Goal: Task Accomplishment & Management: Complete application form

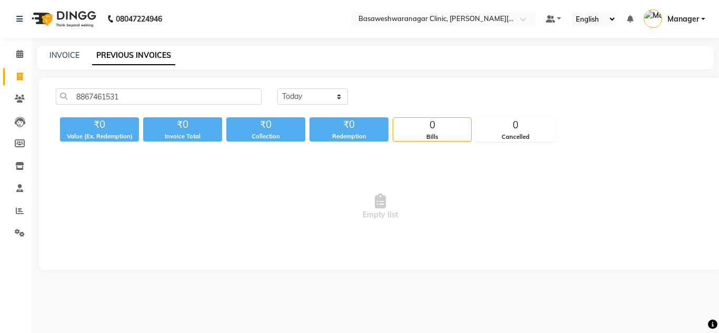
click at [64, 63] on div "INVOICE PREVIOUS INVOICES" at bounding box center [375, 58] width 677 height 24
click at [61, 54] on link "INVOICE" at bounding box center [64, 55] width 30 height 9
select select "service"
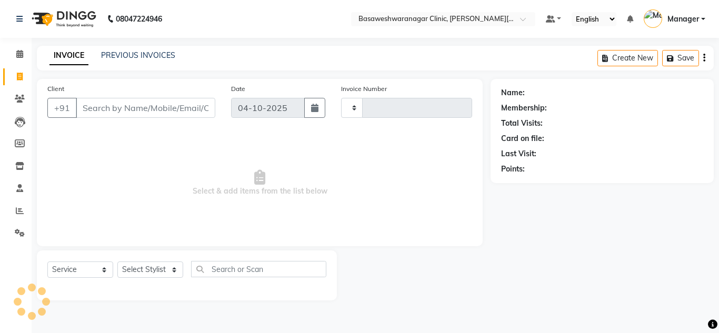
type input "0792"
select select "7441"
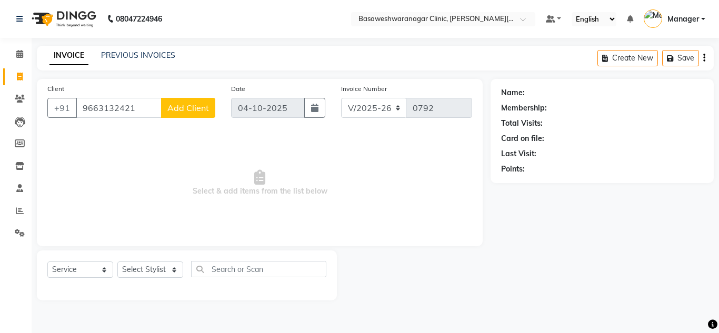
type input "9663132421"
click at [207, 104] on span "Add Client" at bounding box center [188, 108] width 42 height 11
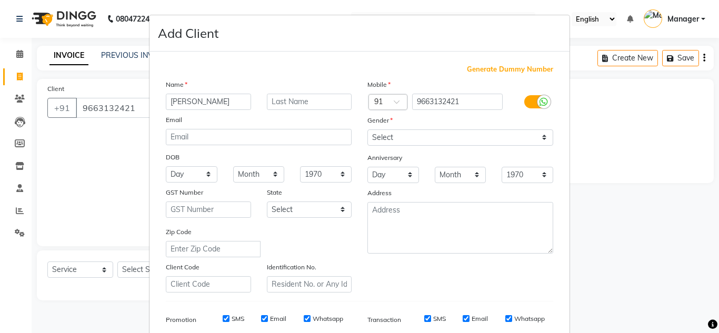
type input "[PERSON_NAME]"
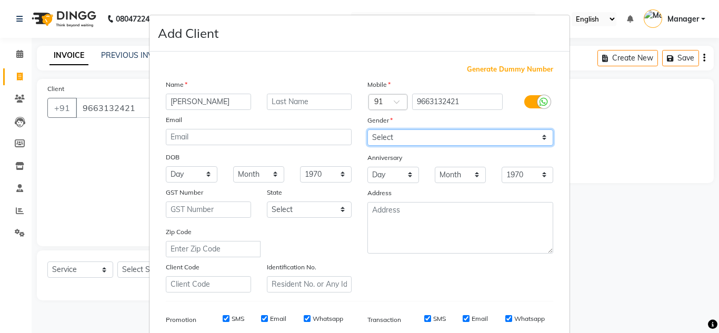
click at [385, 132] on select "Select [DEMOGRAPHIC_DATA] [DEMOGRAPHIC_DATA] Other Prefer Not To Say" at bounding box center [461, 138] width 186 height 16
select select "[DEMOGRAPHIC_DATA]"
click at [368, 130] on select "Select [DEMOGRAPHIC_DATA] [DEMOGRAPHIC_DATA] Other Prefer Not To Say" at bounding box center [461, 138] width 186 height 16
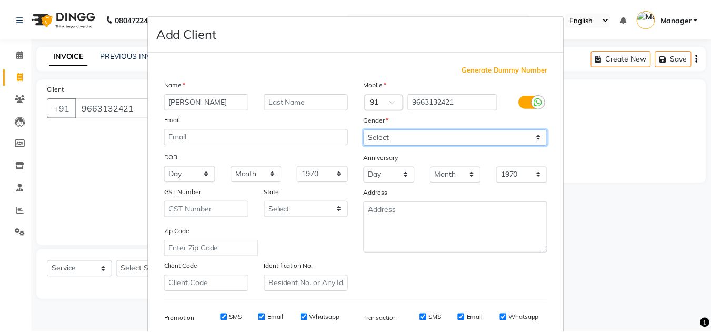
scroll to position [153, 0]
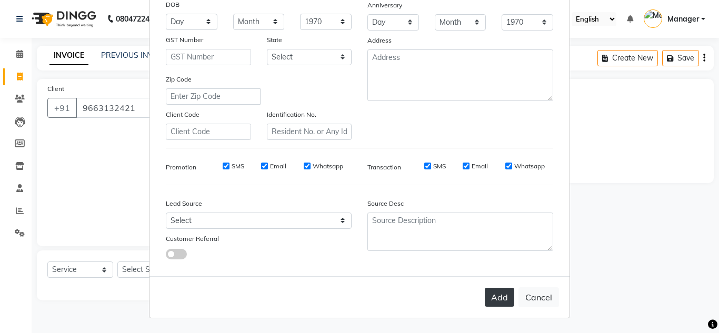
click at [500, 306] on button "Add" at bounding box center [499, 297] width 29 height 19
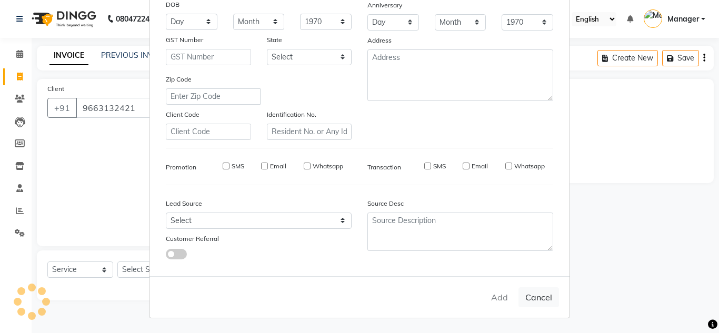
select select
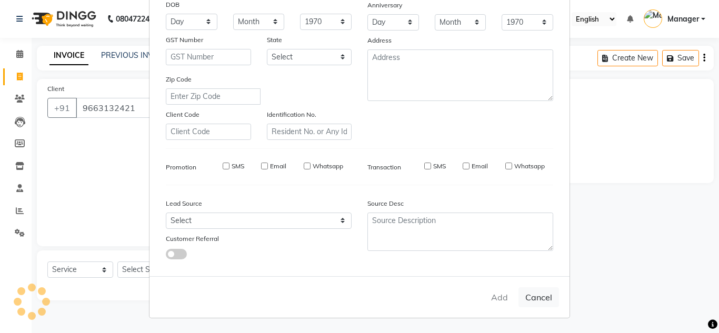
select select
checkbox input "false"
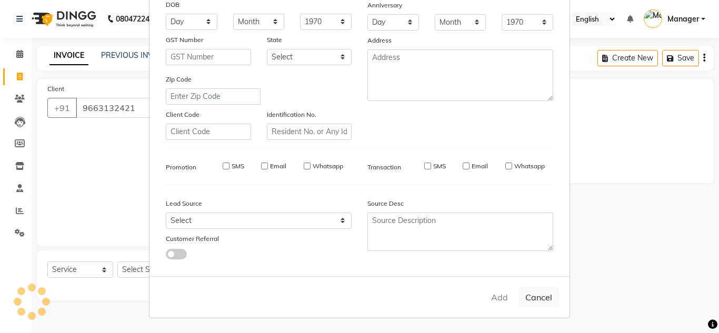
checkbox input "false"
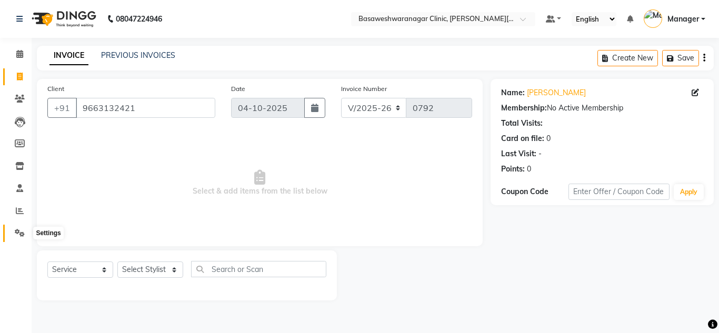
click at [18, 233] on icon at bounding box center [20, 233] width 10 height 8
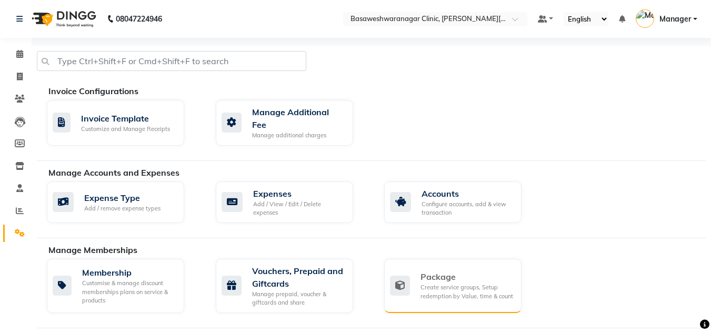
click at [424, 283] on div "Create service groups, Setup redemption by Value, time & count" at bounding box center [467, 291] width 93 height 17
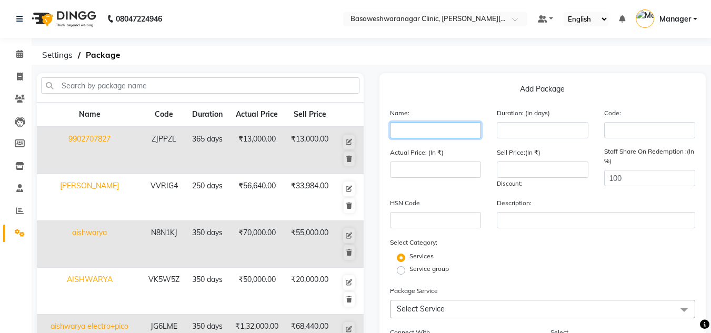
click at [421, 132] on input "text" at bounding box center [436, 130] width 92 height 16
type input "[PERSON_NAME]"
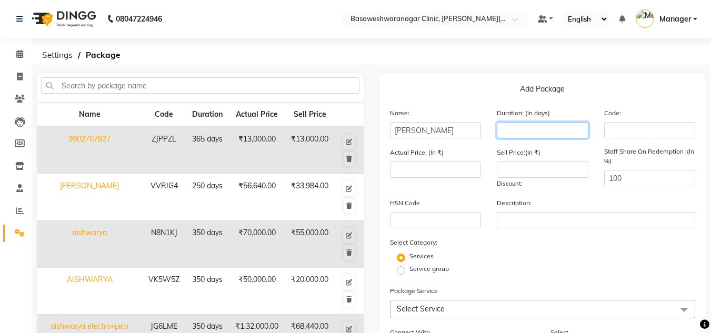
click at [518, 130] on input "number" at bounding box center [543, 130] width 92 height 16
type input "350"
click at [431, 167] on input "number" at bounding box center [436, 170] width 92 height 16
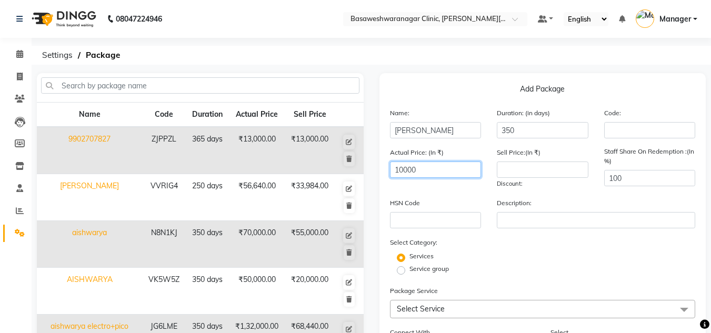
click at [410, 173] on input "10000" at bounding box center [436, 170] width 92 height 16
click at [422, 172] on input "10000" at bounding box center [436, 170] width 92 height 16
click at [406, 168] on input "10000" at bounding box center [436, 170] width 92 height 16
click at [415, 168] on input "10000" at bounding box center [436, 170] width 92 height 16
click at [409, 170] on input "10000" at bounding box center [436, 170] width 92 height 16
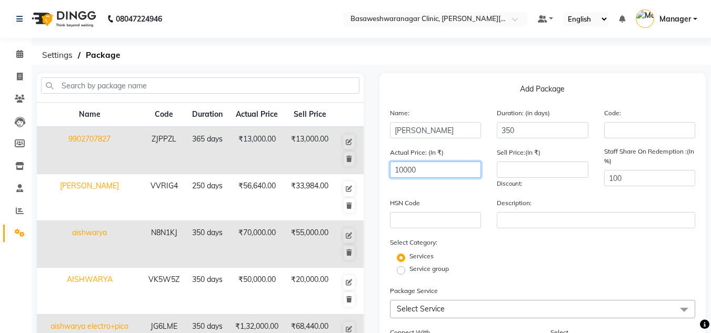
click at [421, 171] on input "10000" at bounding box center [436, 170] width 92 height 16
click at [407, 167] on input "100000" at bounding box center [436, 170] width 92 height 16
click at [414, 168] on input "100000" at bounding box center [436, 170] width 92 height 16
type input "100000"
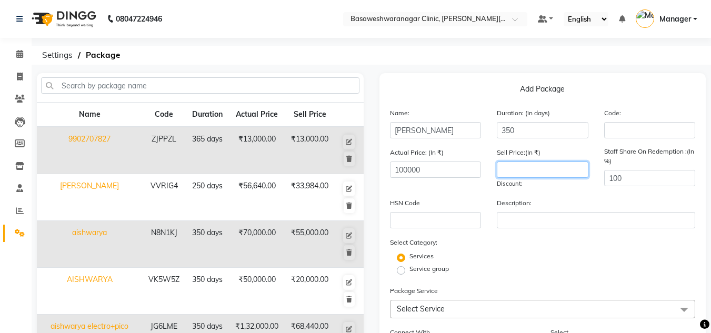
click at [512, 168] on input "number" at bounding box center [543, 170] width 92 height 16
type input "80500"
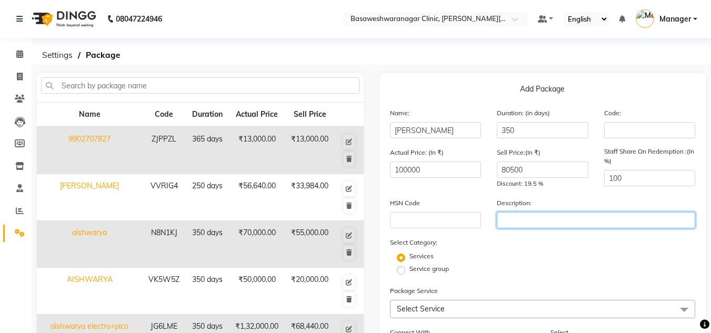
click at [514, 222] on input "text" at bounding box center [596, 220] width 198 height 16
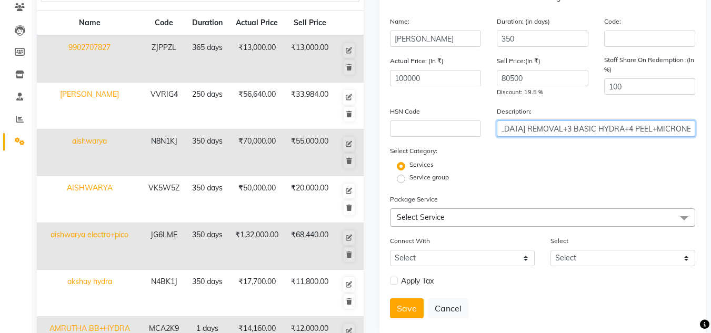
scroll to position [91, 0]
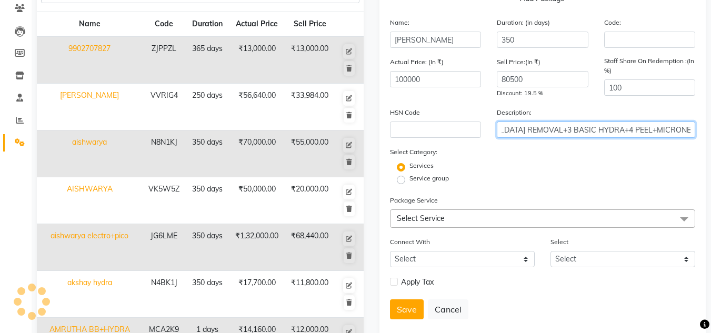
type input "10LHR(UA)+[MEDICAL_DATA] REMOVAL+3 BASIC HYDRA+4 PEEL+MICRONEEDLING"
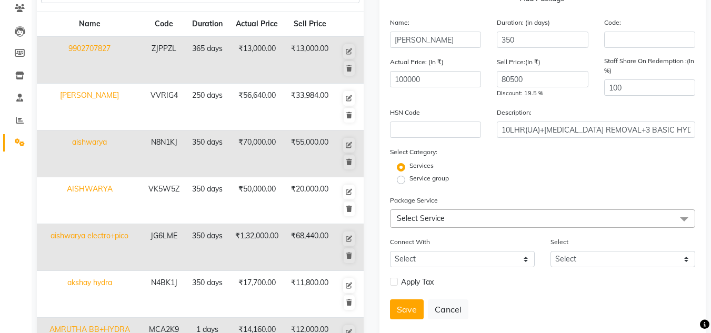
click at [440, 221] on span "Select Service" at bounding box center [421, 218] width 48 height 9
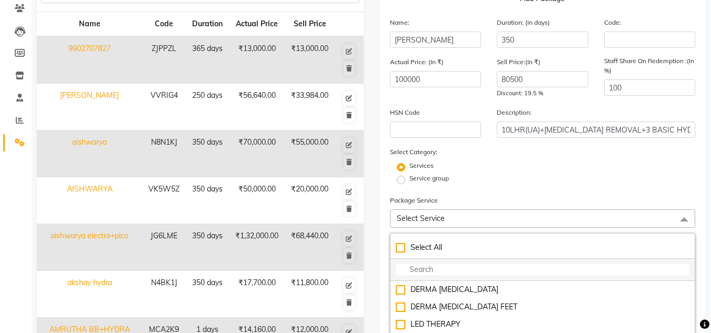
click at [409, 270] on input "multiselect-search" at bounding box center [543, 269] width 294 height 11
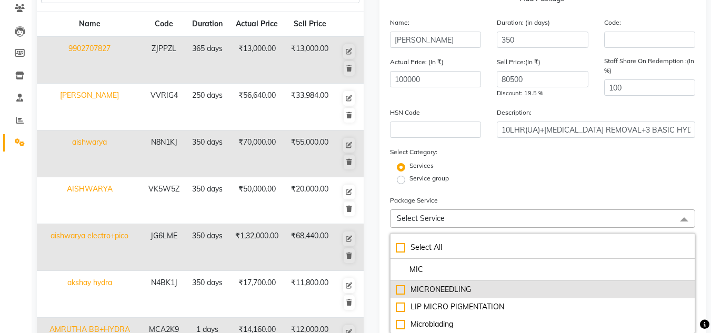
type input "MIC"
click at [428, 294] on div "MICRONEEDLING" at bounding box center [543, 289] width 294 height 11
checkbox input "true"
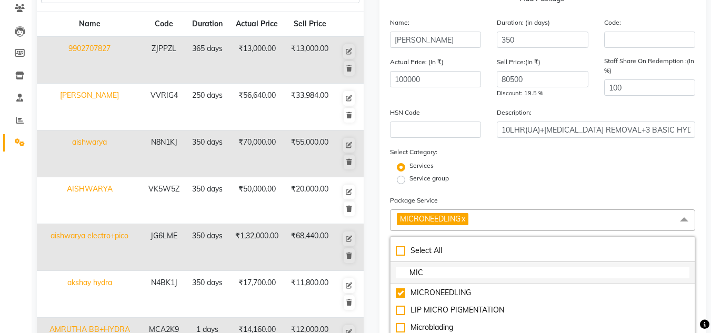
click at [433, 273] on input "MIC" at bounding box center [543, 272] width 294 height 11
type input "M"
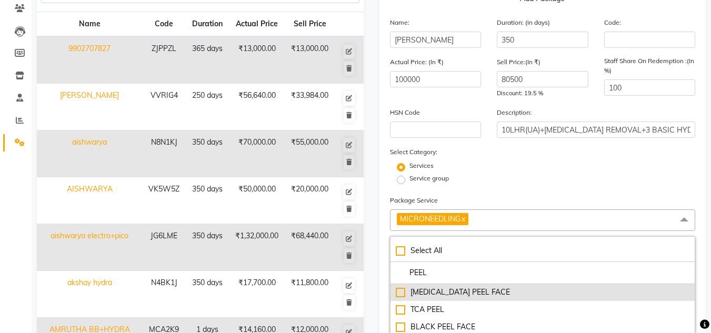
type input "PEEL"
click at [430, 293] on div "[MEDICAL_DATA] PEEL FACE" at bounding box center [543, 292] width 294 height 11
checkbox input "true"
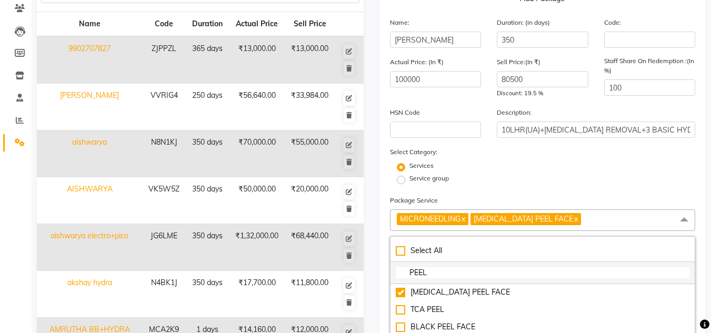
click at [435, 271] on input "PEEL" at bounding box center [543, 272] width 294 height 11
type input "P"
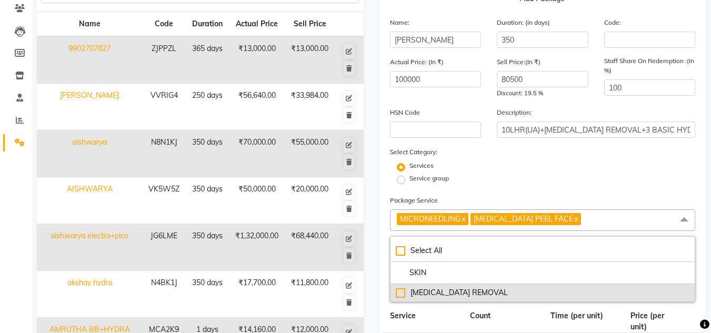
type input "SKIN"
click at [438, 296] on div "[MEDICAL_DATA] REMOVAL" at bounding box center [543, 292] width 294 height 11
checkbox input "true"
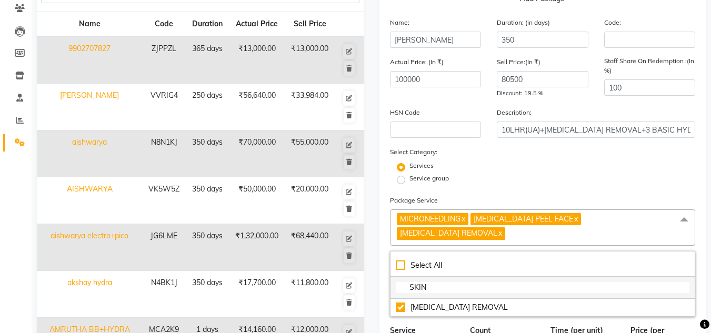
click at [435, 282] on input "SKIN" at bounding box center [543, 287] width 294 height 11
type input "S"
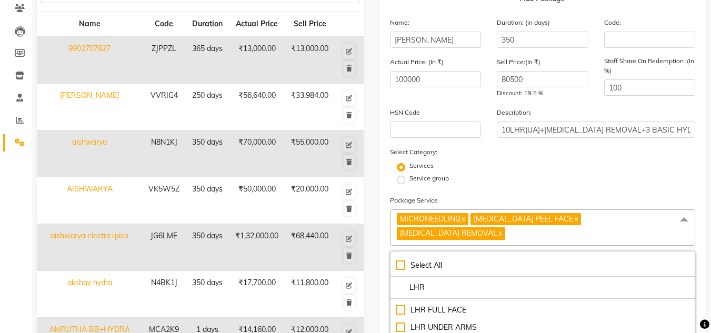
scroll to position [53, 0]
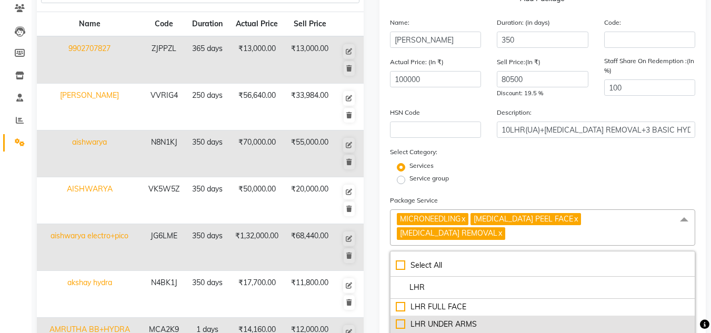
type input "LHR"
click at [438, 319] on div "LHR UNDER ARMS" at bounding box center [543, 324] width 294 height 11
checkbox input "true"
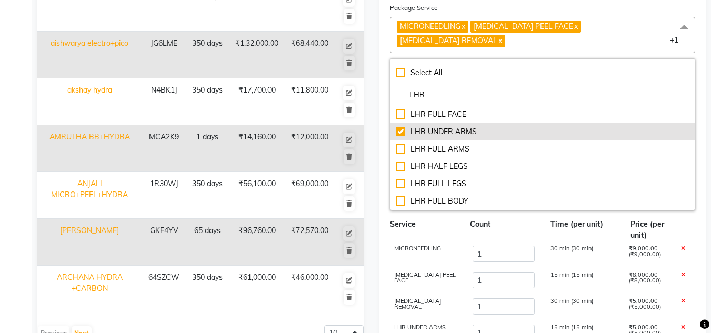
scroll to position [284, 0]
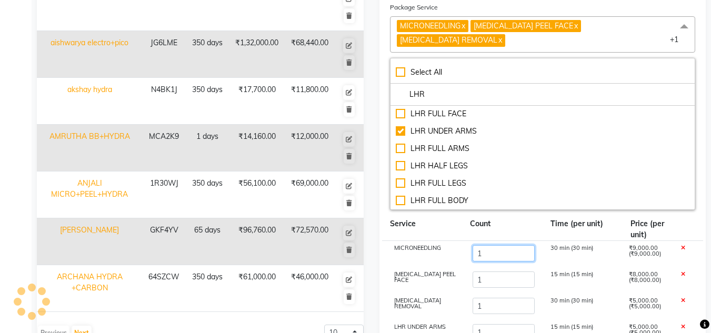
click at [485, 245] on input "1" at bounding box center [503, 253] width 63 height 16
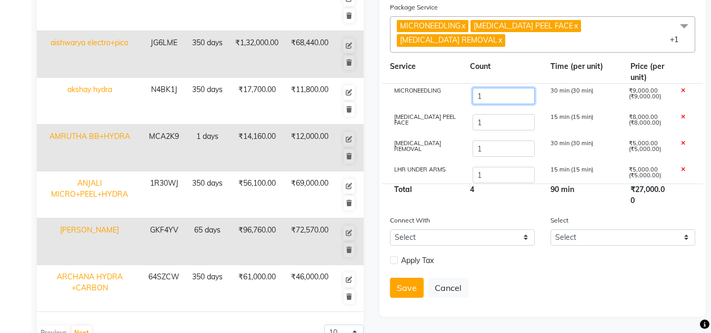
type input "10"
click at [492, 114] on input "1" at bounding box center [503, 122] width 63 height 16
type input "4"
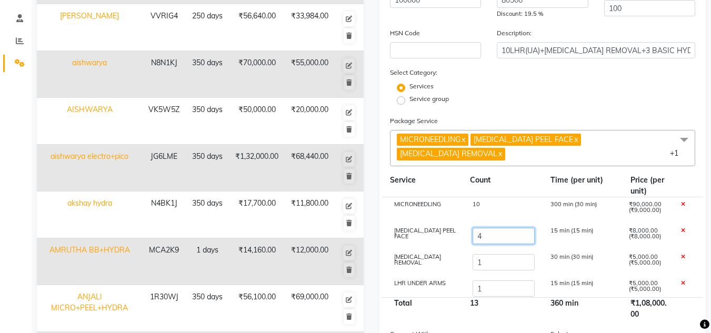
scroll to position [170, 0]
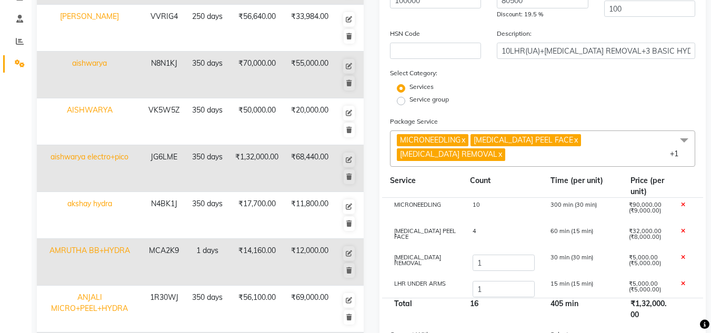
click at [651, 140] on span "MICRONEEDLING x [MEDICAL_DATA] PEEL FACE x [MEDICAL_DATA] REMOVAL x LHR UNDER A…" at bounding box center [543, 149] width 306 height 36
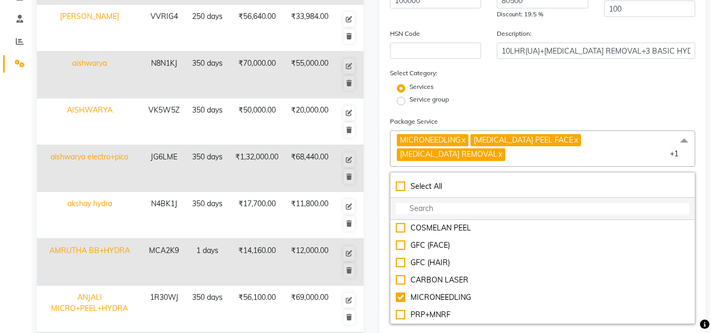
click at [445, 203] on input "multiselect-search" at bounding box center [543, 208] width 294 height 11
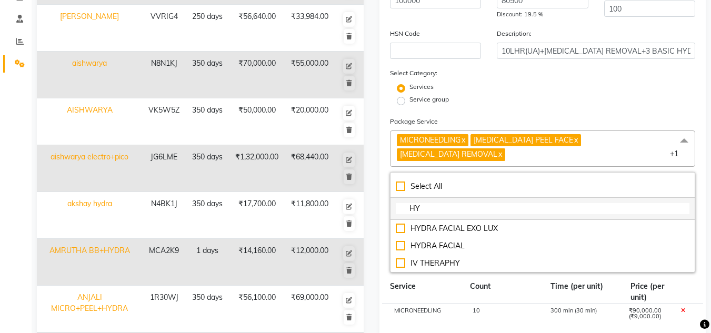
scroll to position [0, 0]
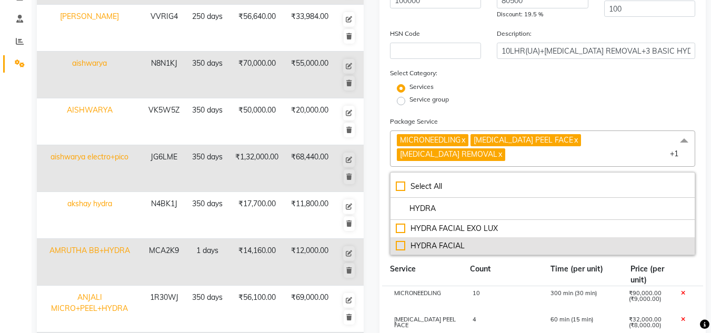
type input "HYDRA"
click at [430, 241] on div "HYDRA FACIAL" at bounding box center [543, 246] width 294 height 11
checkbox input "true"
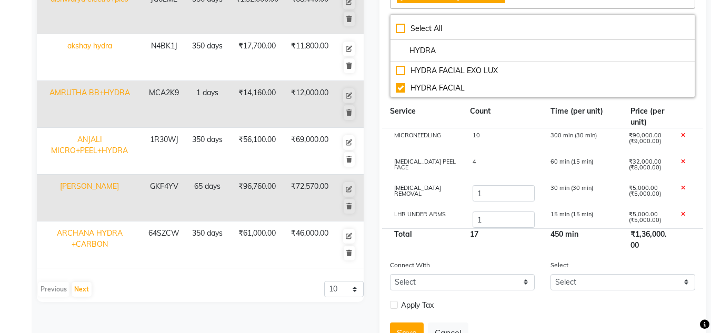
scroll to position [330, 0]
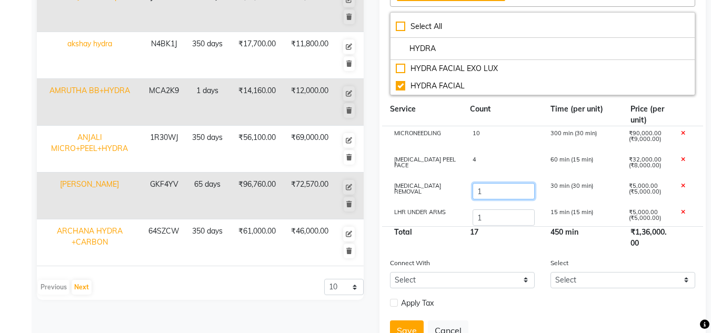
click at [491, 183] on input "1" at bounding box center [503, 191] width 63 height 16
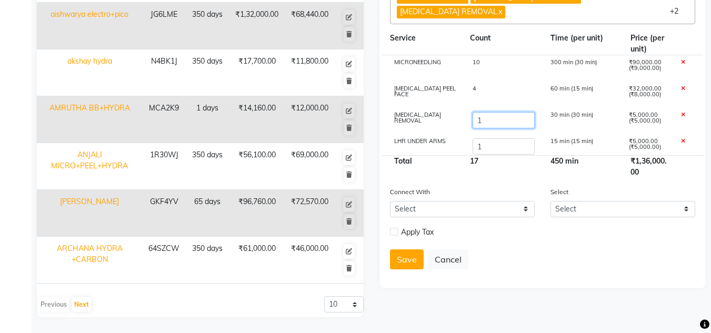
scroll to position [32, 0]
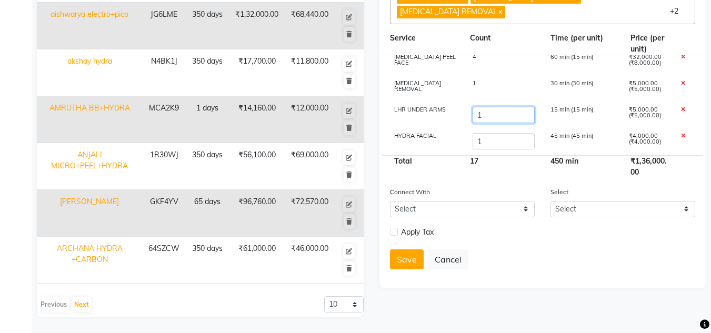
click at [491, 107] on input "1" at bounding box center [503, 115] width 63 height 16
type input "10"
click at [493, 133] on input "1" at bounding box center [503, 141] width 63 height 16
type input "3"
click at [555, 265] on div "Add Package Name: [PERSON_NAME] Duration: (in days) 350 Code: Actual Price: (In…" at bounding box center [543, 25] width 327 height 528
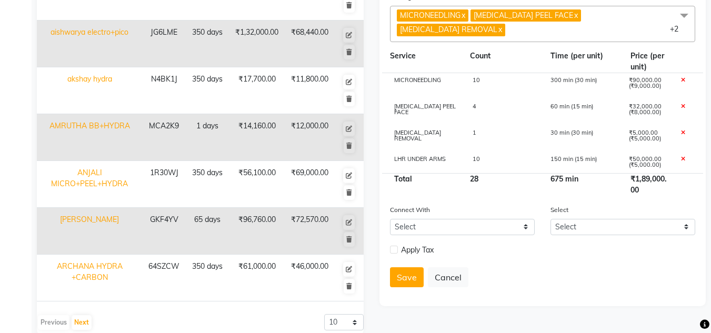
scroll to position [312, 0]
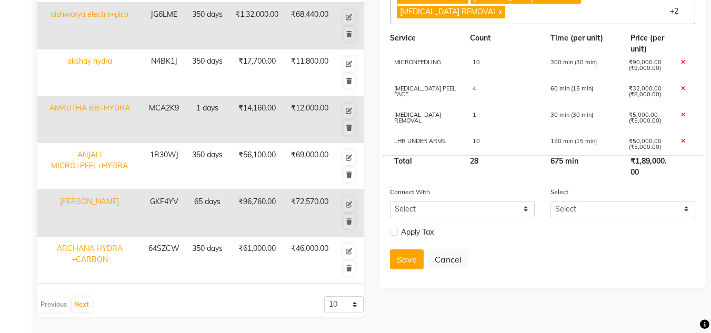
click at [483, 59] on div "10" at bounding box center [503, 68] width 78 height 18
click at [483, 59] on input "10" at bounding box center [503, 67] width 63 height 16
type input "1"
type input "4"
click at [493, 86] on div "4" at bounding box center [503, 95] width 78 height 18
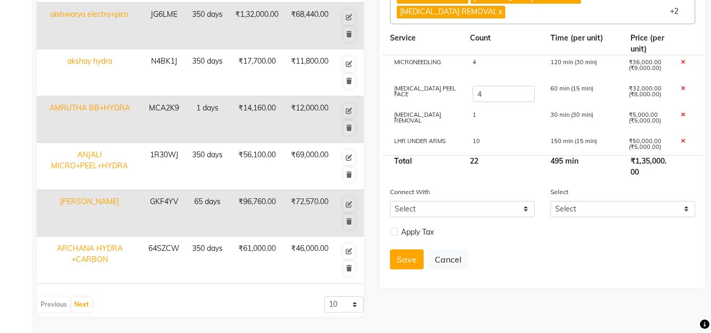
scroll to position [32, 0]
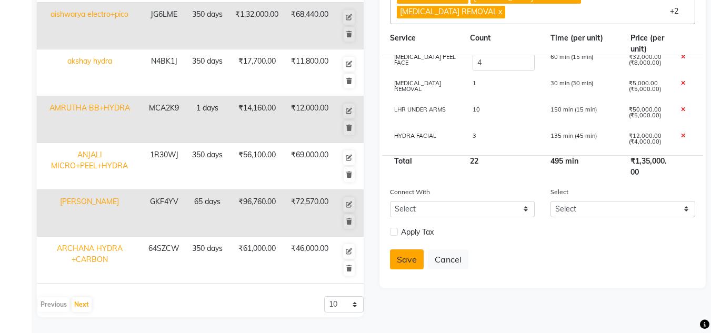
click at [406, 250] on button "Save" at bounding box center [407, 260] width 34 height 20
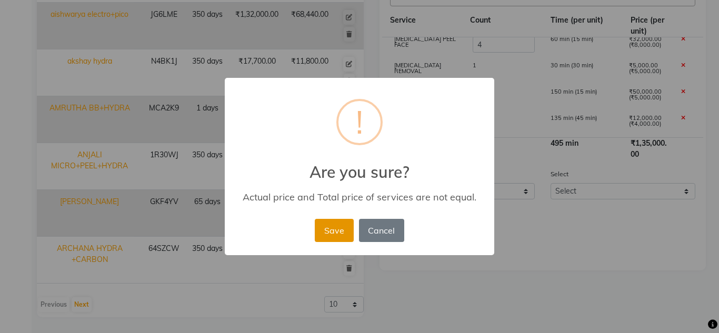
click at [334, 232] on button "Save" at bounding box center [334, 230] width 38 height 23
select select
checkbox input "false"
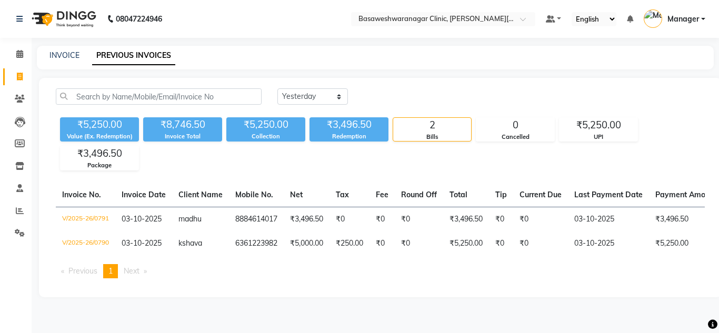
select select "yesterday"
click at [60, 57] on link "INVOICE" at bounding box center [64, 55] width 30 height 9
select select "service"
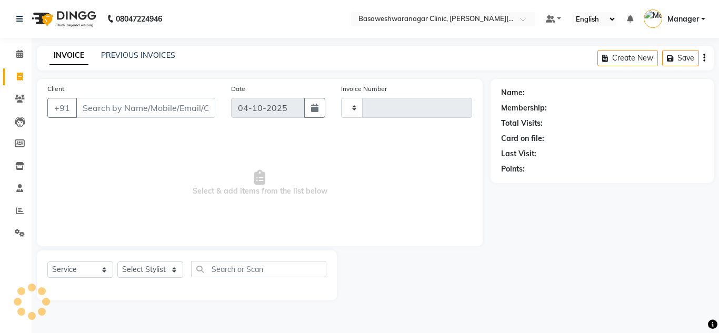
type input "0792"
select select "7441"
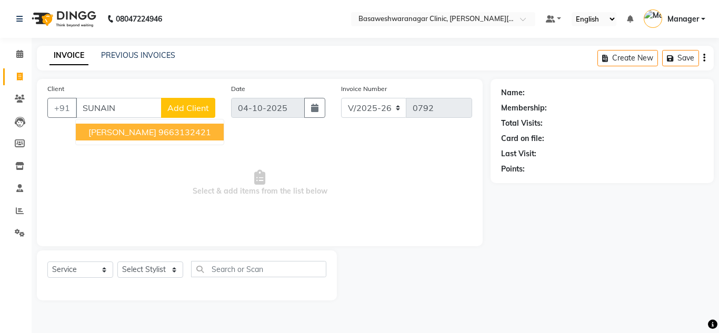
click at [163, 131] on ngb-highlight "9663132421" at bounding box center [184, 132] width 53 height 11
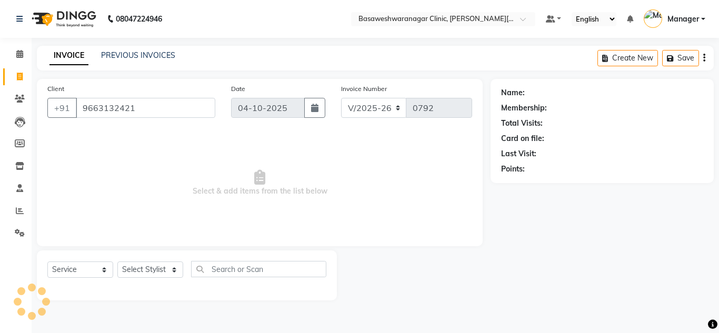
type input "9663132421"
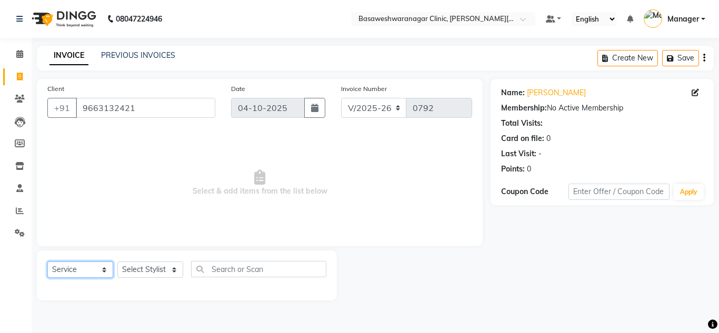
click at [70, 274] on select "Select Service Product Membership Package Voucher Prepaid Gift Card" at bounding box center [80, 270] width 66 height 16
select select "package"
click at [47, 262] on select "Select Service Product Membership Package Voucher Prepaid Gift Card" at bounding box center [80, 270] width 66 height 16
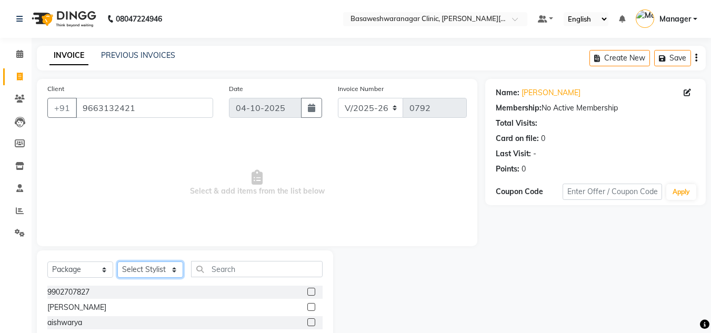
click at [153, 266] on select "Select Stylist Dr.Jabin DR MEHJABIN JAYSHREE Manager NAVYA RAJEESHA SANSKRUTHI …" at bounding box center [150, 270] width 66 height 16
select select "65316"
click at [117, 262] on select "Select Stylist Dr.Jabin DR MEHJABIN JAYSHREE Manager NAVYA RAJEESHA SANSKRUTHI …" at bounding box center [150, 270] width 66 height 16
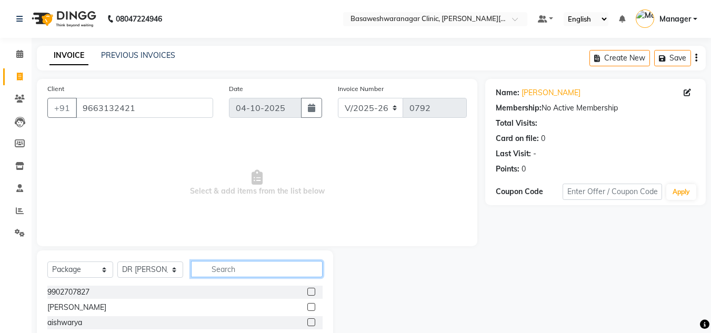
click at [244, 269] on input "text" at bounding box center [257, 269] width 132 height 16
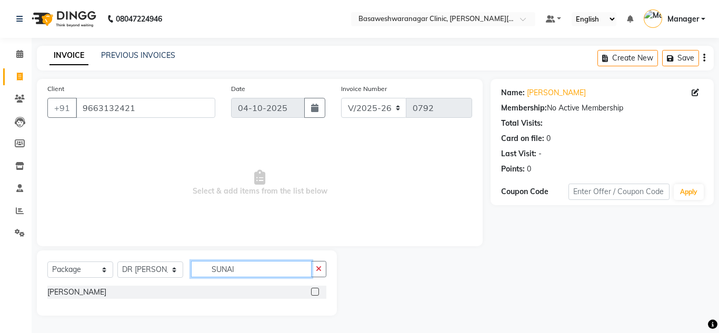
type input "SUNAI"
click at [312, 292] on label at bounding box center [315, 292] width 8 height 8
click at [312, 292] on input "checkbox" at bounding box center [314, 292] width 7 height 7
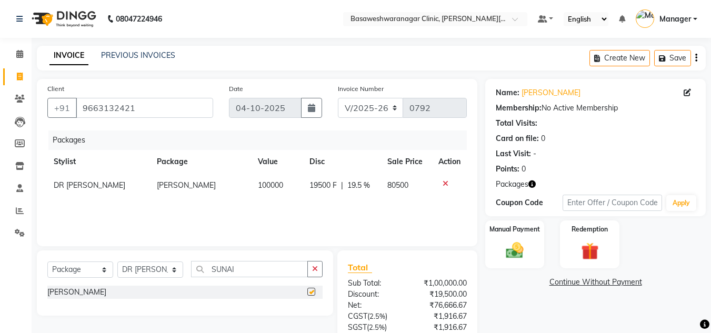
checkbox input "false"
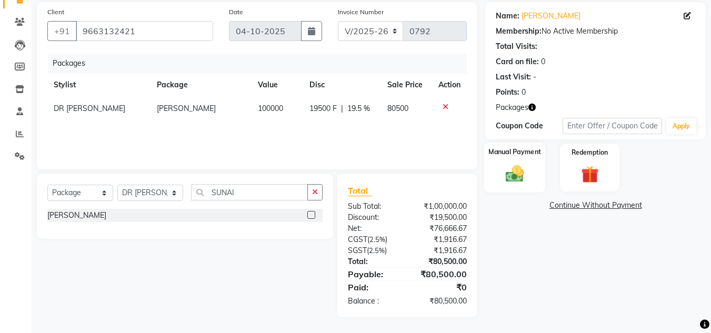
click at [510, 178] on img at bounding box center [514, 174] width 29 height 21
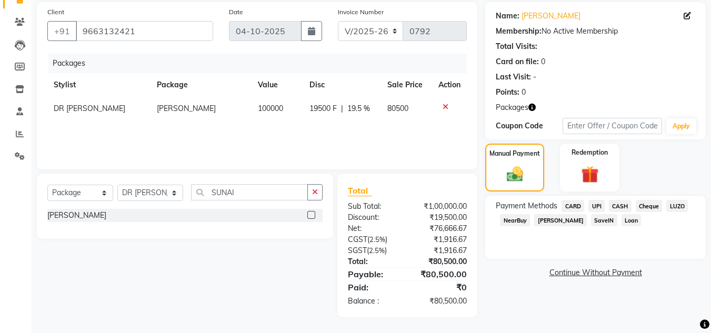
click at [574, 207] on span "CARD" at bounding box center [573, 206] width 23 height 12
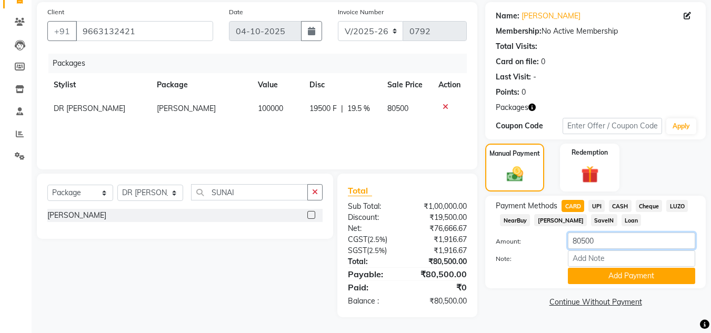
click at [581, 244] on input "80500" at bounding box center [631, 241] width 127 height 16
type input "20500"
click at [610, 270] on button "Add Payment" at bounding box center [631, 276] width 127 height 16
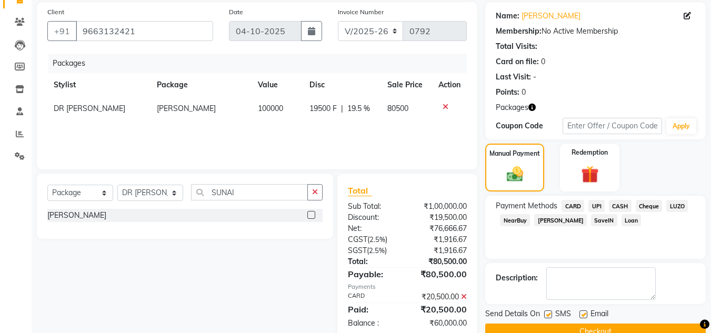
click at [551, 216] on span "Bajaj Finserv" at bounding box center [560, 220] width 53 height 12
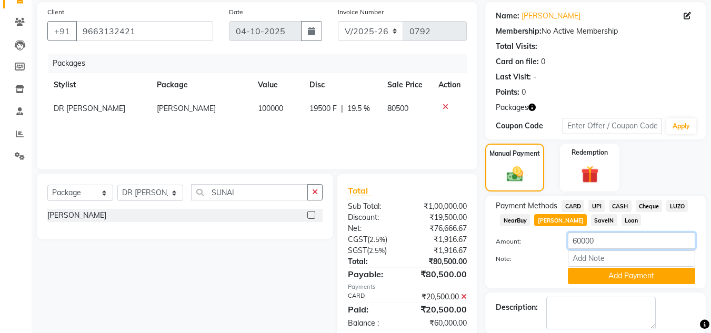
click at [588, 240] on input "60000" at bounding box center [631, 241] width 127 height 16
type input "52287"
click at [620, 275] on button "Add Payment" at bounding box center [631, 276] width 127 height 16
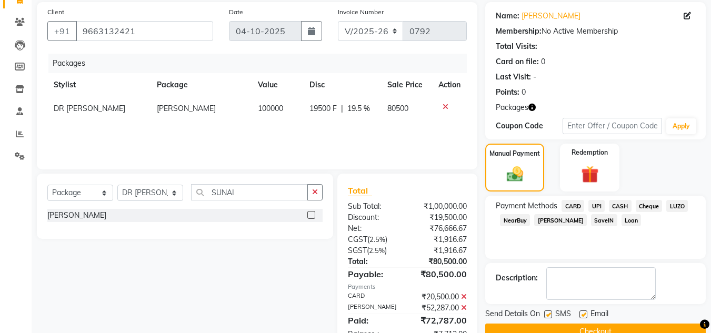
scroll to position [110, 0]
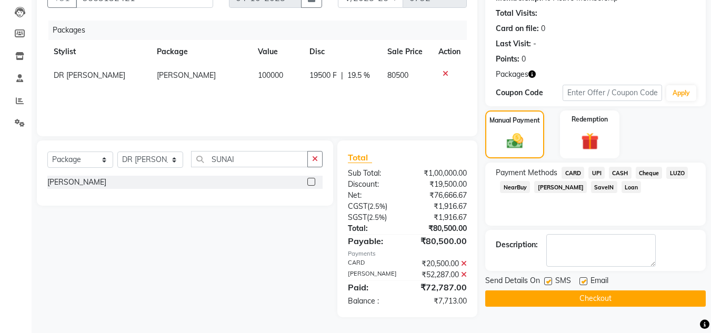
click at [622, 191] on span "Loan" at bounding box center [632, 187] width 20 height 12
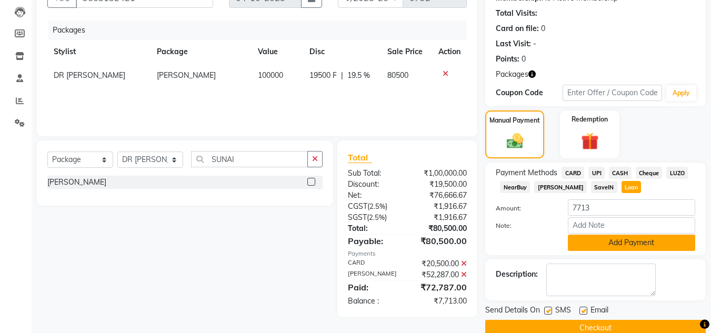
click at [607, 242] on button "Add Payment" at bounding box center [631, 243] width 127 height 16
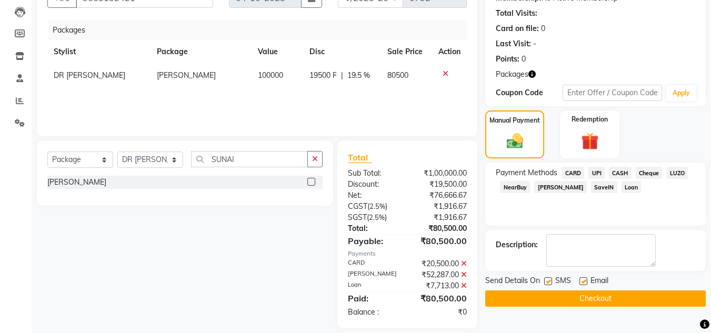
scroll to position [121, 0]
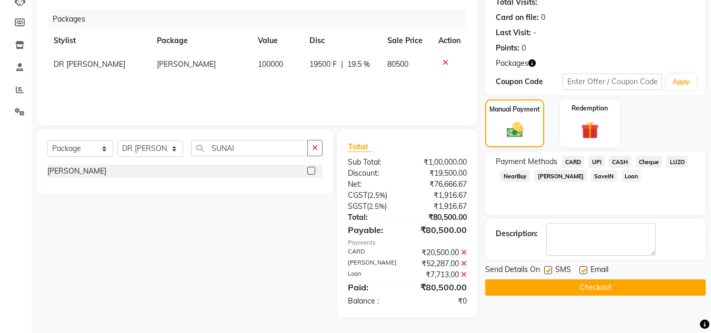
click at [550, 292] on button "Checkout" at bounding box center [595, 288] width 221 height 16
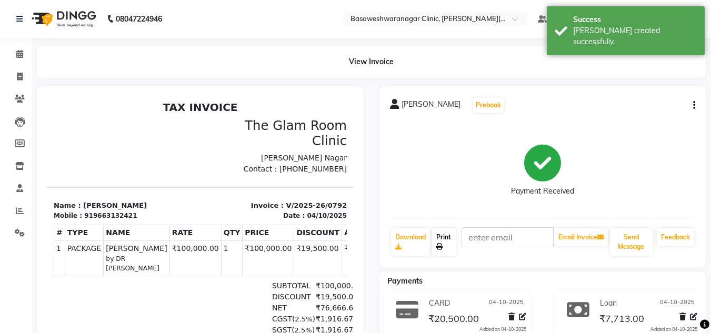
click at [445, 245] on link "Print" at bounding box center [444, 242] width 24 height 27
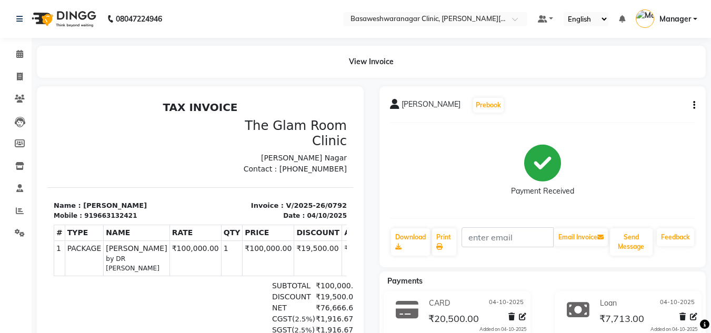
click at [31, 72] on div "View Invoice" at bounding box center [371, 62] width 685 height 32
click at [23, 59] on span at bounding box center [20, 54] width 18 height 12
